Goal: Check status: Check status

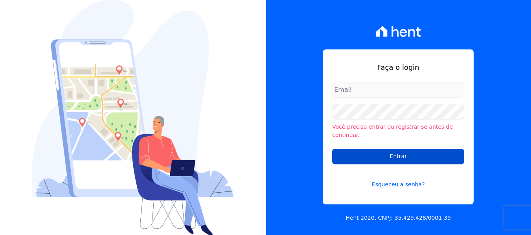
type input "andrevieira@agileurbanismo.com"
click at [361, 154] on input "Entrar" at bounding box center [398, 157] width 132 height 16
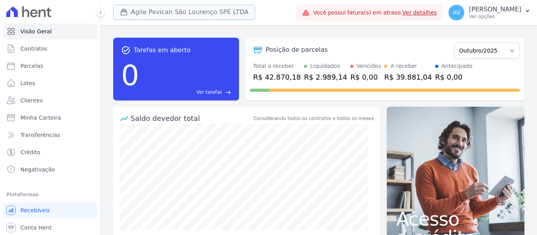
click at [184, 15] on button "Agile Pavican São Lourenço SPE LTDA" at bounding box center [184, 12] width 142 height 15
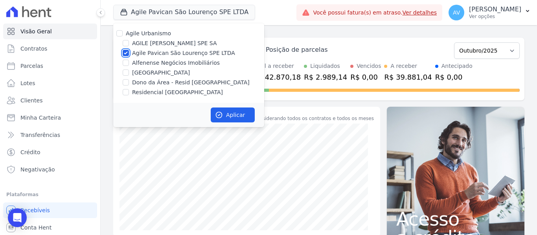
click at [125, 53] on input "Agile Pavican São Lourenço SPE LTDA" at bounding box center [126, 53] width 6 height 6
checkbox input "false"
click at [125, 72] on input "[GEOGRAPHIC_DATA]" at bounding box center [126, 73] width 6 height 6
checkbox input "true"
click at [214, 112] on button "Aplicar" at bounding box center [233, 115] width 44 height 15
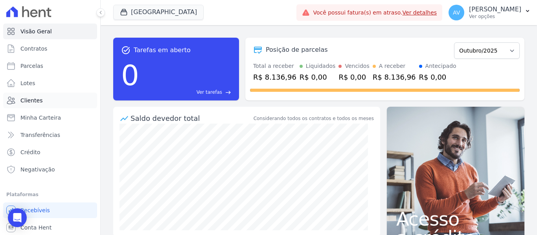
click at [50, 101] on link "Clientes" at bounding box center [50, 101] width 94 height 16
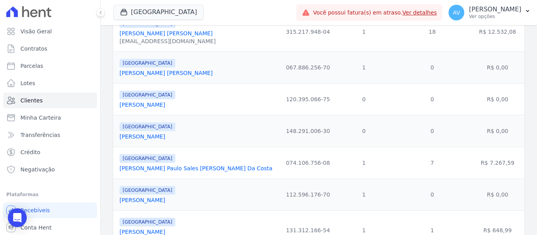
scroll to position [275, 0]
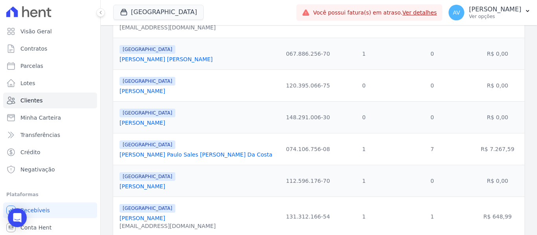
click at [152, 187] on link "[PERSON_NAME]" at bounding box center [142, 186] width 46 height 6
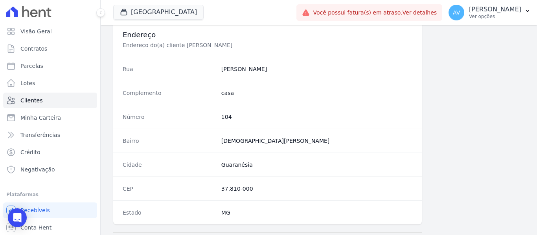
scroll to position [471, 0]
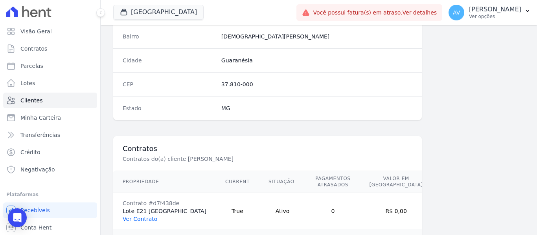
click at [137, 216] on link "Ver Contrato" at bounding box center [140, 219] width 35 height 6
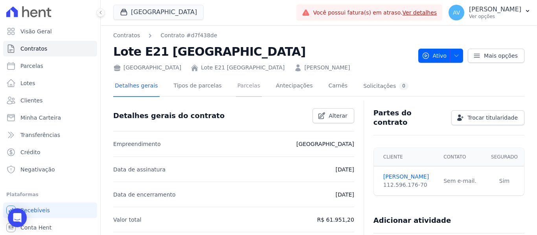
click at [236, 86] on link "Parcelas" at bounding box center [249, 86] width 26 height 21
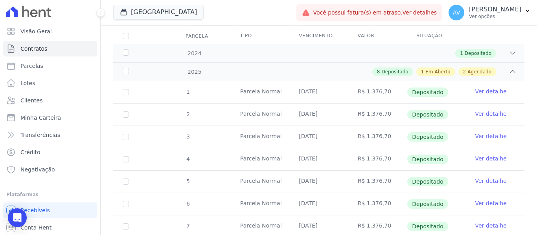
scroll to position [236, 0]
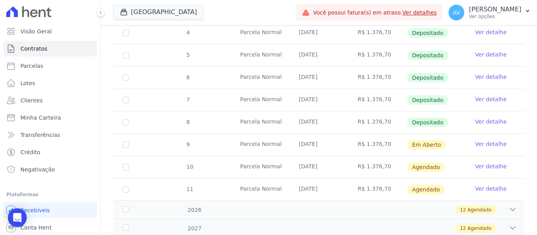
click at [480, 141] on link "Ver detalhe" at bounding box center [490, 144] width 31 height 8
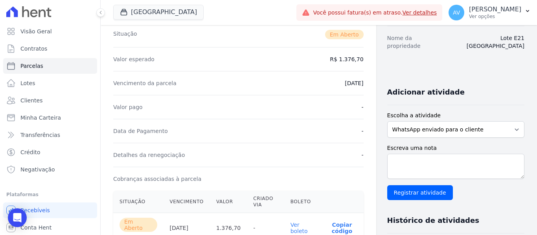
scroll to position [196, 0]
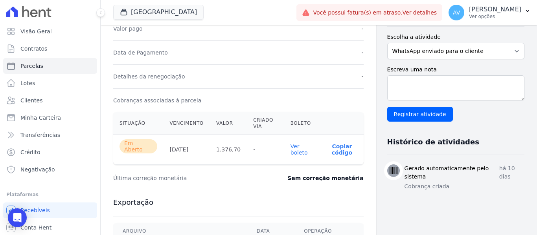
click at [293, 150] on link "Ver boleto" at bounding box center [298, 149] width 17 height 13
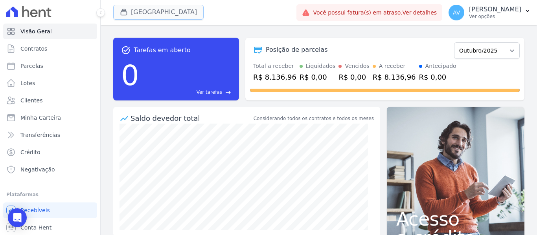
click at [177, 17] on button "[GEOGRAPHIC_DATA]" at bounding box center [158, 12] width 90 height 15
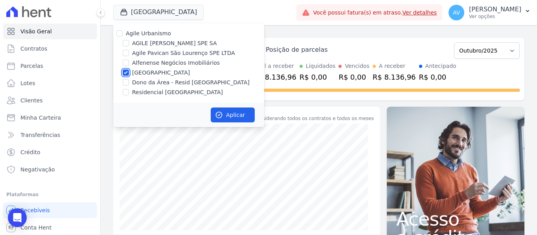
click at [125, 70] on input "[GEOGRAPHIC_DATA]" at bounding box center [126, 73] width 6 height 6
checkbox input "false"
click at [124, 82] on input "Dono da Área - Resid [GEOGRAPHIC_DATA]" at bounding box center [126, 82] width 6 height 6
checkbox input "true"
click at [123, 92] on input "Residencial [GEOGRAPHIC_DATA]" at bounding box center [126, 92] width 6 height 6
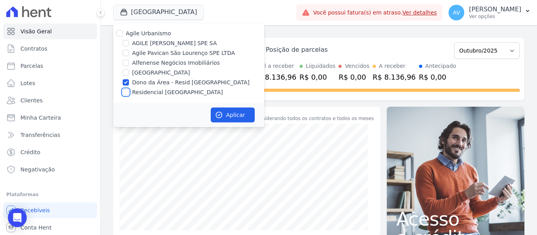
checkbox input "true"
click at [250, 119] on button "Aplicar" at bounding box center [233, 115] width 44 height 15
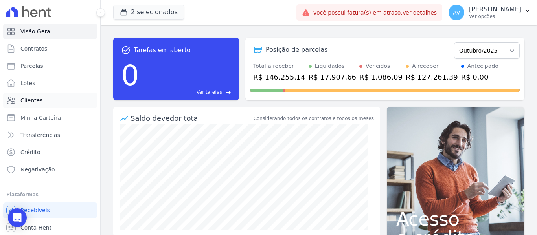
click at [33, 101] on span "Clientes" at bounding box center [31, 101] width 22 height 8
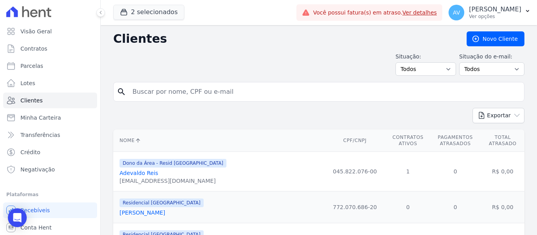
click at [181, 94] on input "search" at bounding box center [324, 92] width 393 height 16
type input "schei"
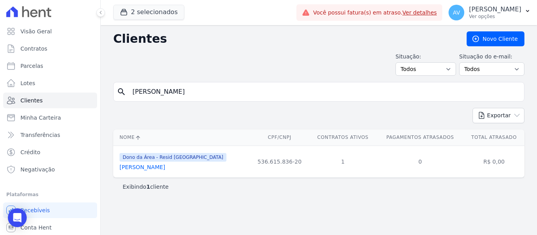
click at [160, 172] on td "Dono da Área - Resid Jardim Dummont Scheila Maria De Oliveira Alencar" at bounding box center [181, 162] width 137 height 32
click at [161, 169] on link "Scheila Maria De Oliveira Alencar" at bounding box center [142, 167] width 46 height 6
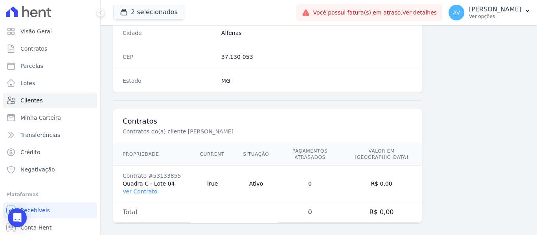
scroll to position [500, 0]
click at [143, 188] on link "Ver Contrato" at bounding box center [140, 191] width 35 height 6
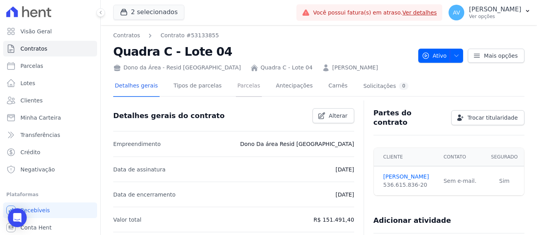
click at [247, 93] on link "Parcelas" at bounding box center [249, 86] width 26 height 21
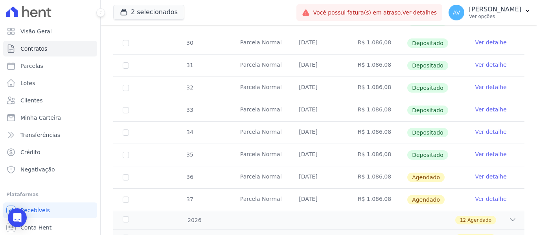
scroll to position [314, 0]
